Goal: Information Seeking & Learning: Compare options

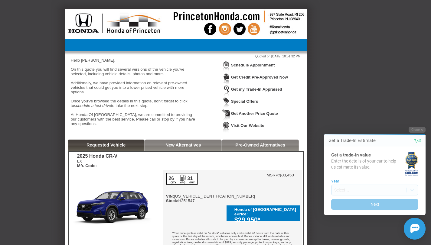
click at [201, 148] on link "New Alternatives" at bounding box center [183, 145] width 36 height 5
click at [419, 130] on button "Close" at bounding box center [417, 130] width 17 height 6
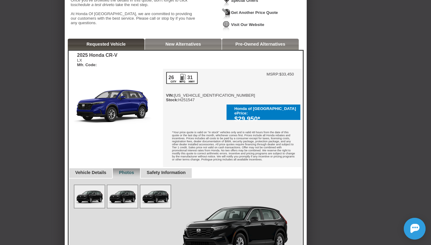
scroll to position [84, 0]
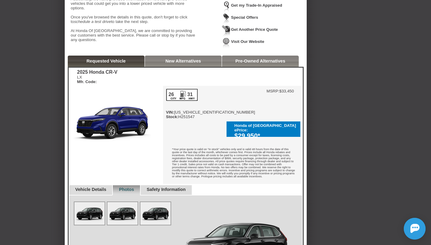
click at [167, 63] on link "New Alternatives" at bounding box center [183, 61] width 36 height 5
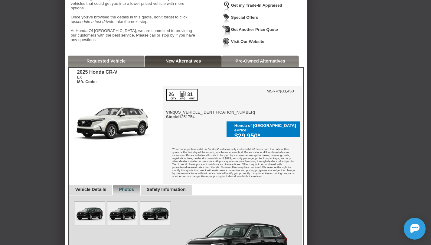
click at [117, 63] on link "Requested Vehicle" at bounding box center [105, 61] width 39 height 5
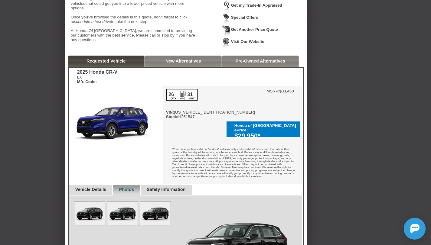
click at [177, 60] on div "New Alternatives" at bounding box center [183, 61] width 77 height 11
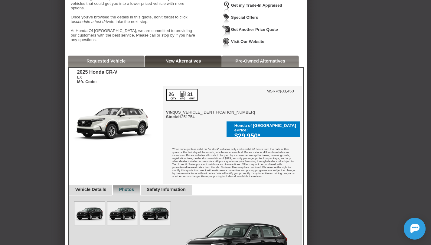
click at [122, 61] on link "Requested Vehicle" at bounding box center [105, 61] width 39 height 5
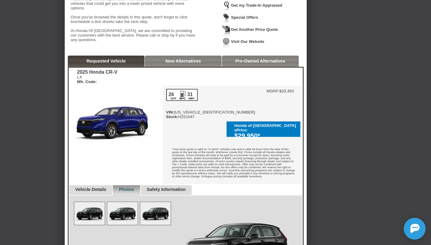
click at [182, 62] on link "New Alternatives" at bounding box center [183, 61] width 36 height 5
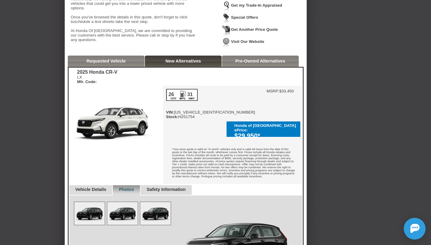
drag, startPoint x: 132, startPoint y: 63, endPoint x: 141, endPoint y: 63, distance: 8.5
click at [132, 63] on div "Requested Vehicle" at bounding box center [106, 61] width 77 height 11
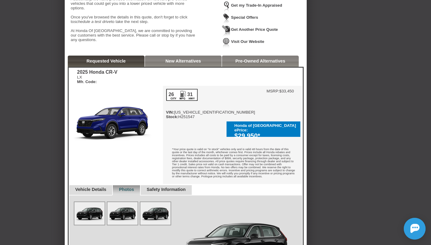
click at [180, 63] on link "New Alternatives" at bounding box center [183, 61] width 36 height 5
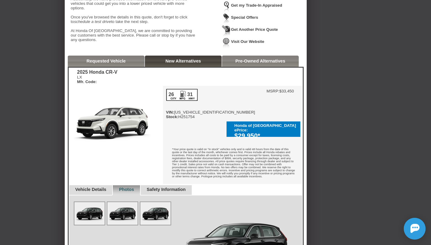
click at [124, 63] on link "Requested Vehicle" at bounding box center [105, 61] width 39 height 5
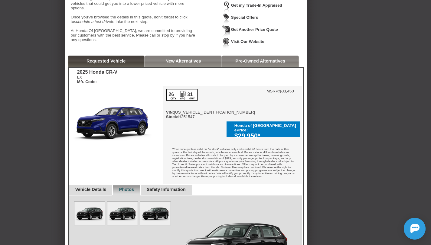
click at [178, 63] on link "New Alternatives" at bounding box center [183, 61] width 36 height 5
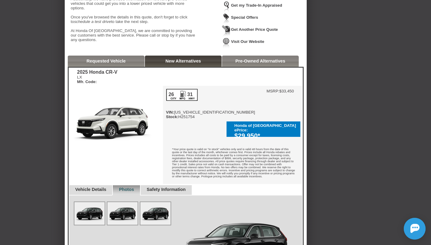
click at [249, 63] on link "Pre-Owned Alternatives" at bounding box center [260, 61] width 50 height 5
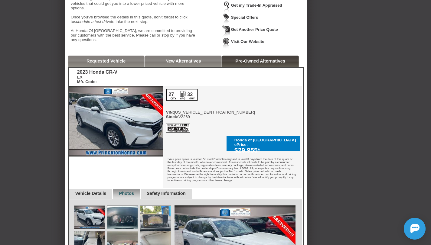
click at [186, 61] on link "New Alternatives" at bounding box center [183, 61] width 36 height 5
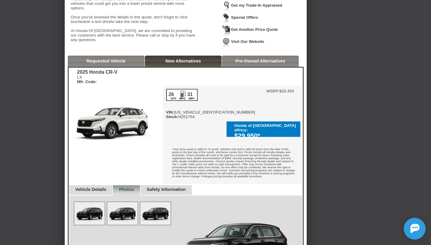
click at [125, 61] on link "Requested Vehicle" at bounding box center [105, 61] width 39 height 5
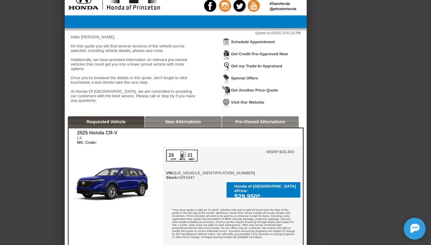
scroll to position [0, 0]
